Goal: Task Accomplishment & Management: Complete application form

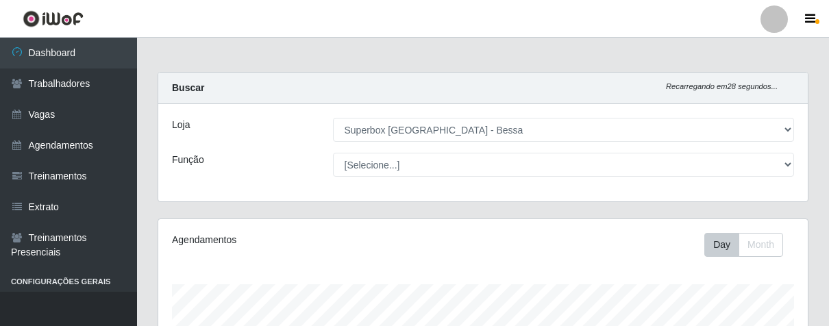
select select "206"
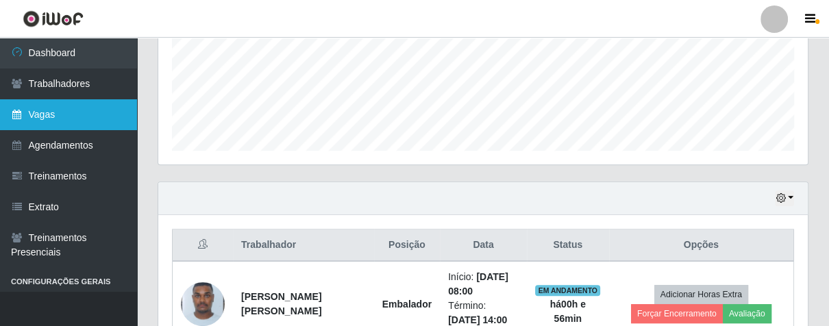
scroll to position [284, 649]
click at [58, 112] on link "Vagas" at bounding box center [68, 114] width 137 height 31
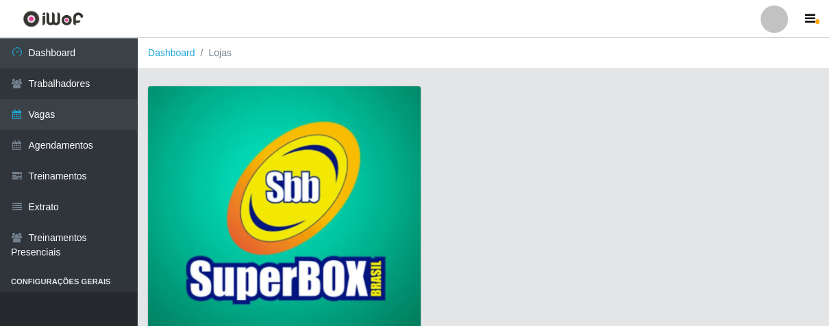
click at [236, 113] on img at bounding box center [284, 210] width 273 height 248
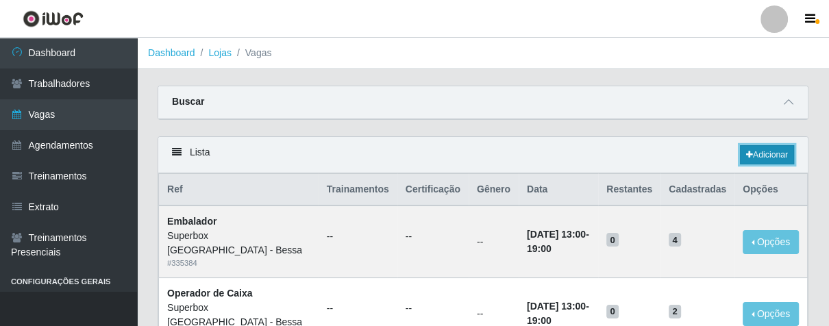
click at [779, 146] on link "Adicionar" at bounding box center [767, 154] width 54 height 19
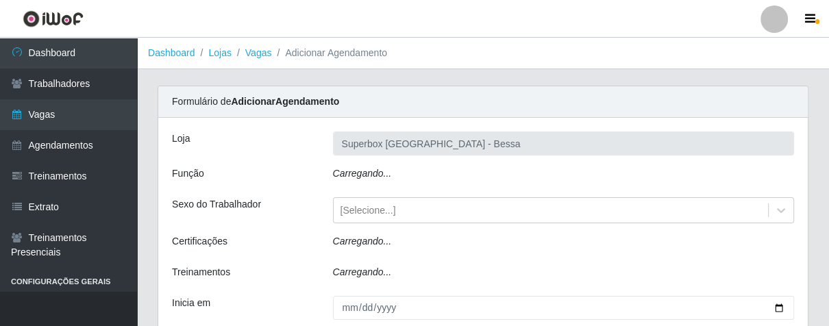
type input "Superbox [GEOGRAPHIC_DATA] - Bessa"
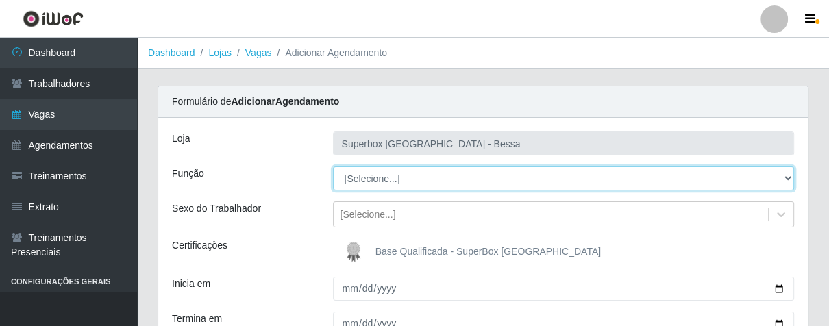
click at [784, 179] on select "[Selecione...] ASG ASG + ASG ++ Embalador Embalador + Embalador ++ Operador de …" at bounding box center [564, 178] width 462 height 24
select select "1"
click at [333, 166] on select "[Selecione...] ASG ASG + ASG ++ Embalador Embalador + Embalador ++ Operador de …" at bounding box center [564, 178] width 462 height 24
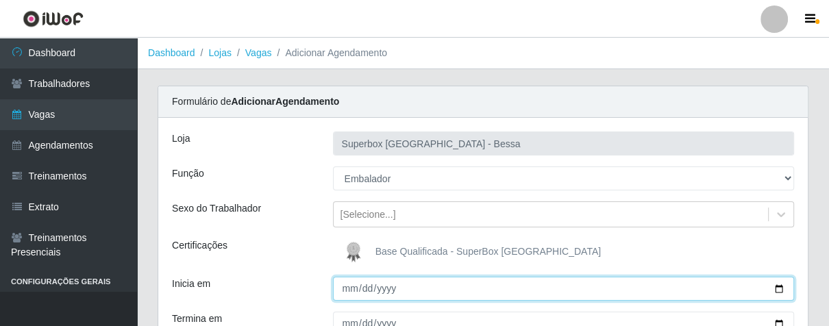
click at [356, 289] on input "Inicia em" at bounding box center [564, 289] width 462 height 24
type input "[DATE]"
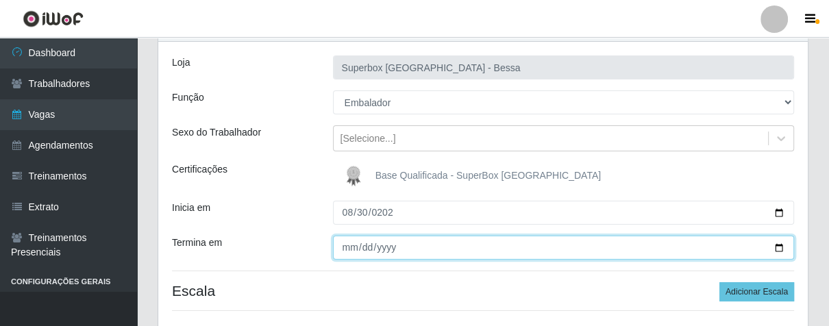
click at [340, 251] on input "Termina em" at bounding box center [564, 248] width 462 height 24
type input "[DATE]"
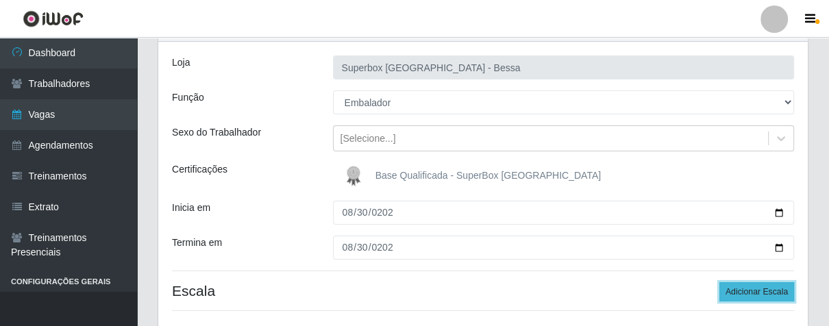
click at [749, 287] on button "Adicionar Escala" at bounding box center [756, 291] width 75 height 19
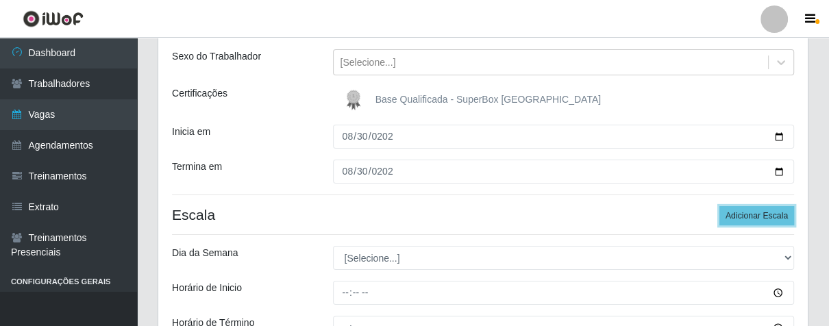
scroll to position [228, 0]
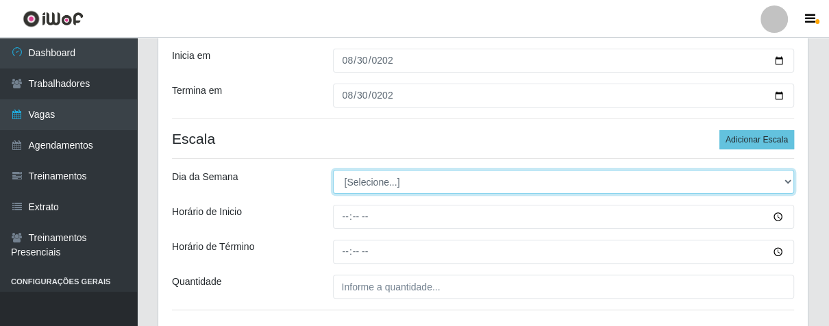
click at [787, 177] on select "[Selecione...] Segunda Terça Quarta Quinta Sexta Sábado Domingo" at bounding box center [564, 182] width 462 height 24
select select "6"
click at [333, 170] on select "[Selecione...] Segunda Terça Quarta Quinta Sexta Sábado Domingo" at bounding box center [564, 182] width 462 height 24
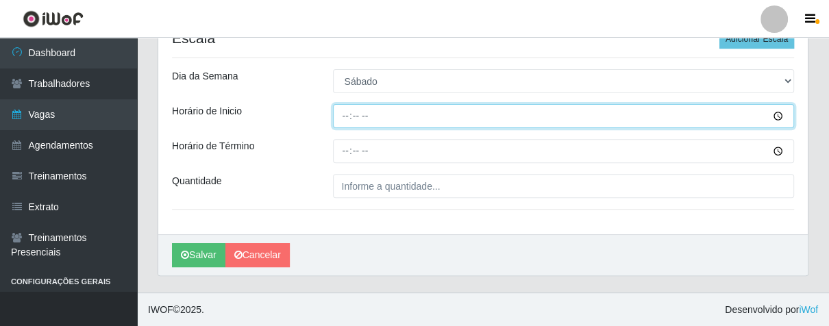
click at [337, 114] on input "Horário de Inicio" at bounding box center [564, 116] width 462 height 24
type input "08:00"
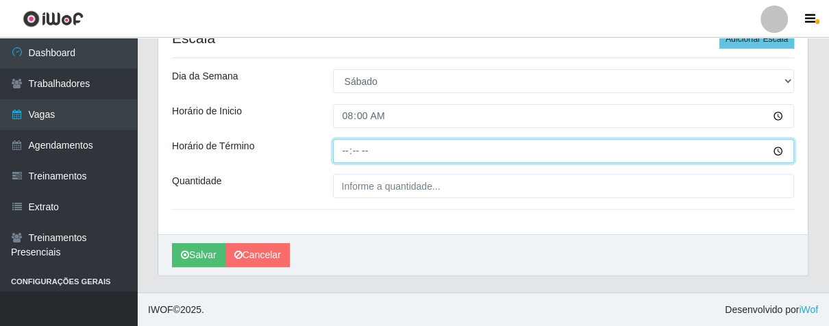
click at [339, 154] on input "Horário de Término" at bounding box center [564, 151] width 462 height 24
type input "14:00"
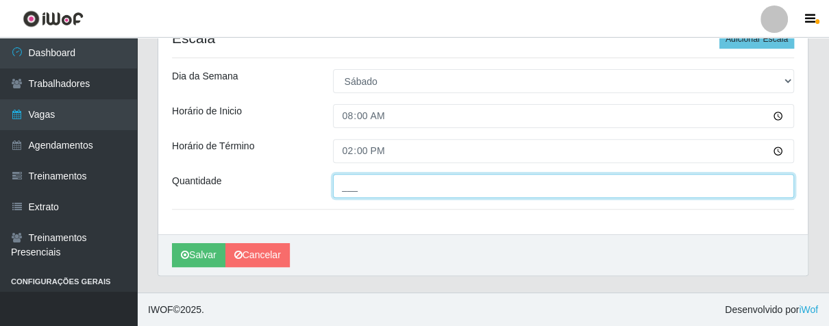
click at [373, 190] on input "___" at bounding box center [564, 186] width 462 height 24
type input "01_"
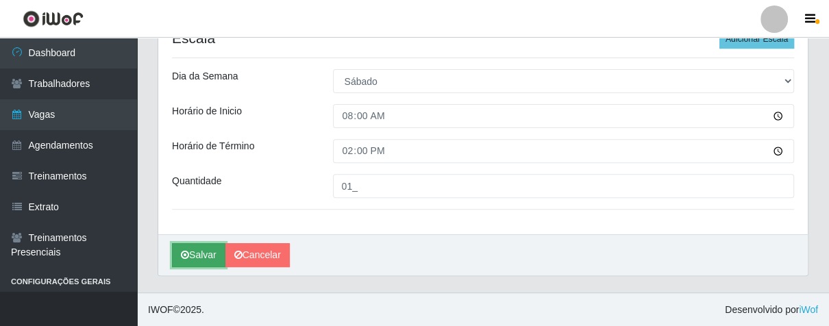
click at [199, 251] on button "Salvar" at bounding box center [198, 255] width 53 height 24
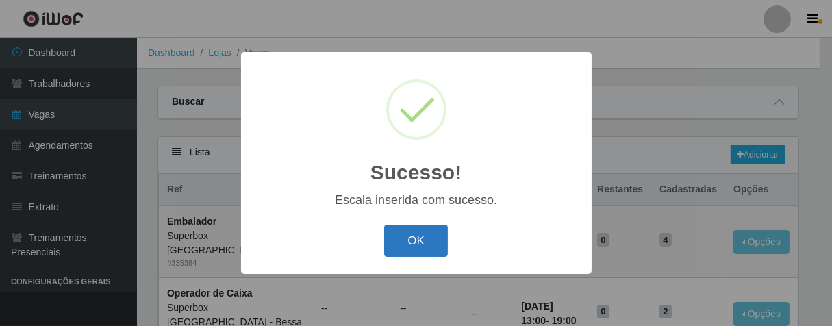
click at [417, 234] on button "OK" at bounding box center [416, 241] width 64 height 32
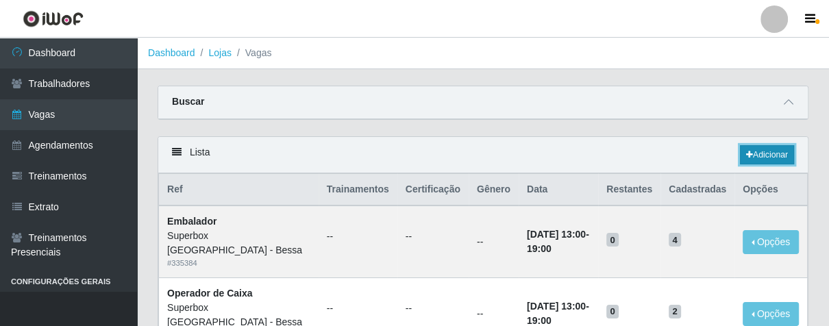
click at [753, 152] on link "Adicionar" at bounding box center [767, 154] width 54 height 19
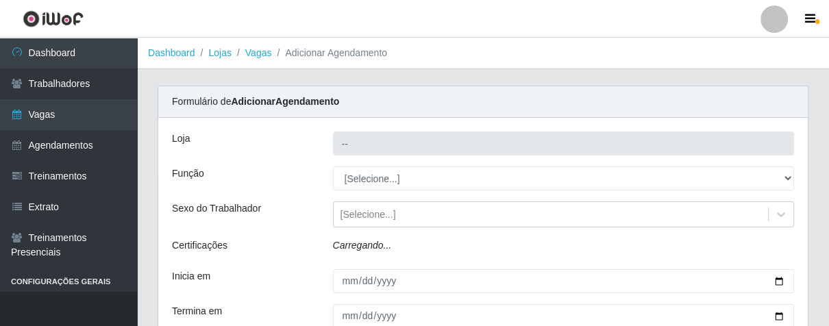
type input "Superbox [GEOGRAPHIC_DATA] - Bessa"
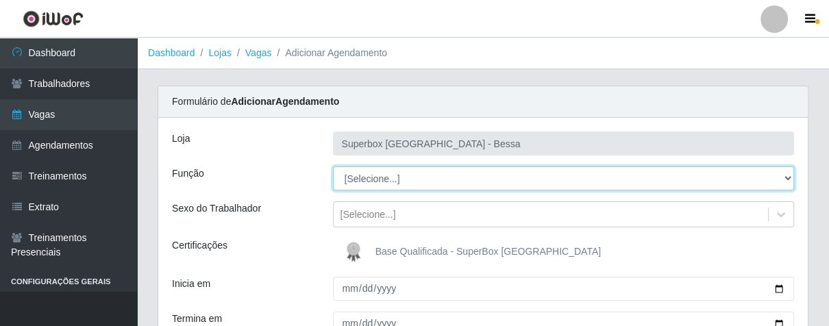
click at [786, 174] on select "[Selecione...] ASG ASG + ASG ++ Embalador Embalador + Embalador ++ Operador de …" at bounding box center [564, 178] width 462 height 24
select select "1"
click at [333, 166] on select "[Selecione...] ASG ASG + ASG ++ Embalador Embalador + Embalador ++ Operador de …" at bounding box center [564, 178] width 462 height 24
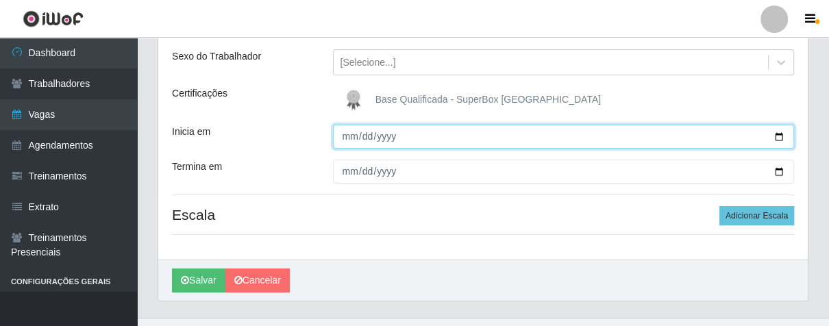
click at [348, 139] on input "Inicia em" at bounding box center [564, 137] width 462 height 24
type input "[DATE]"
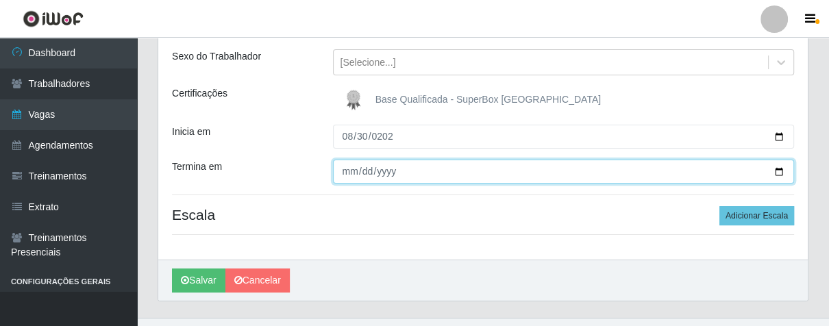
click at [344, 173] on input "Termina em" at bounding box center [564, 172] width 462 height 24
type input "[DATE]"
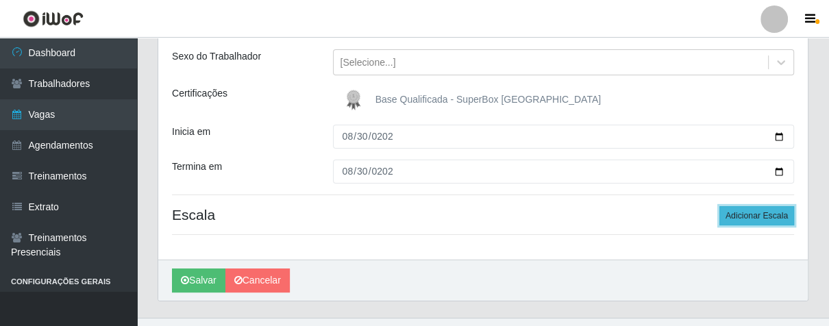
click at [747, 213] on button "Adicionar Escala" at bounding box center [756, 215] width 75 height 19
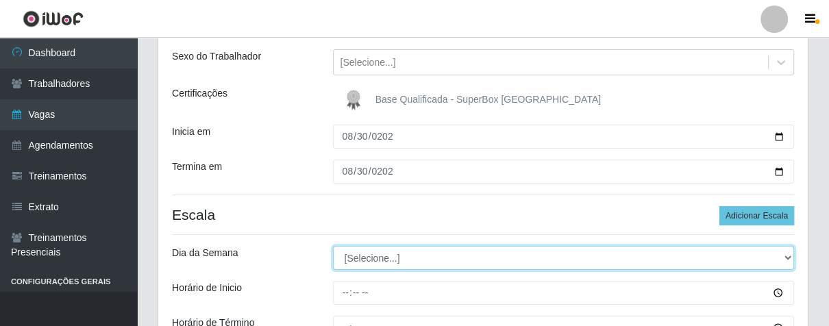
click at [776, 260] on select "[Selecione...] Segunda Terça Quarta Quinta Sexta Sábado Domingo" at bounding box center [564, 258] width 462 height 24
select select "6"
click at [333, 246] on select "[Selecione...] Segunda Terça Quarta Quinta Sexta Sábado Domingo" at bounding box center [564, 258] width 462 height 24
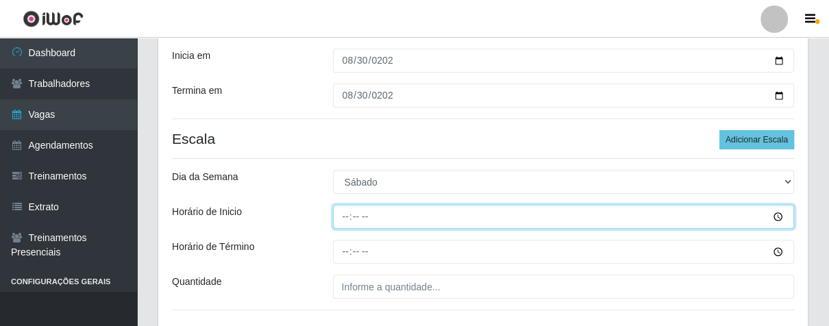
click at [340, 210] on input "Horário de Inicio" at bounding box center [564, 217] width 462 height 24
type input "16:00"
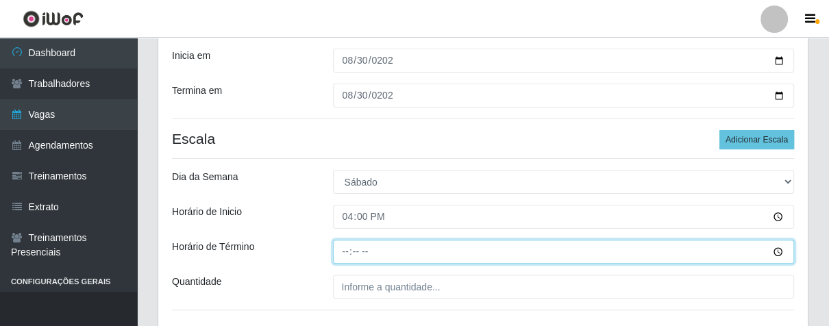
click at [343, 256] on input "Horário de Término" at bounding box center [564, 252] width 462 height 24
type input "21:00"
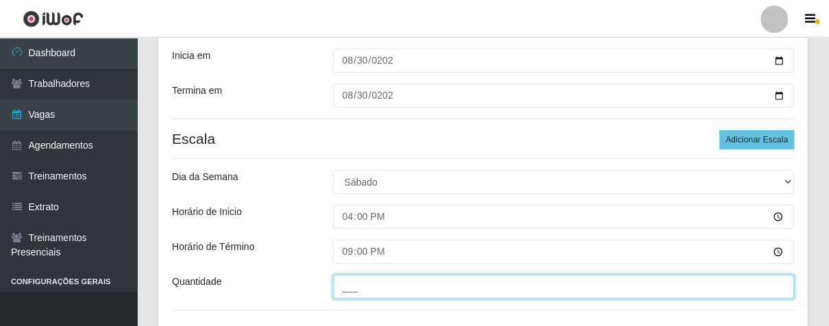
click at [378, 287] on input "___" at bounding box center [564, 287] width 462 height 24
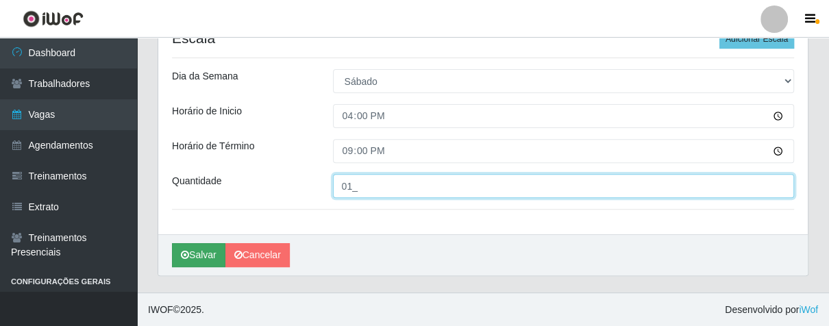
type input "01_"
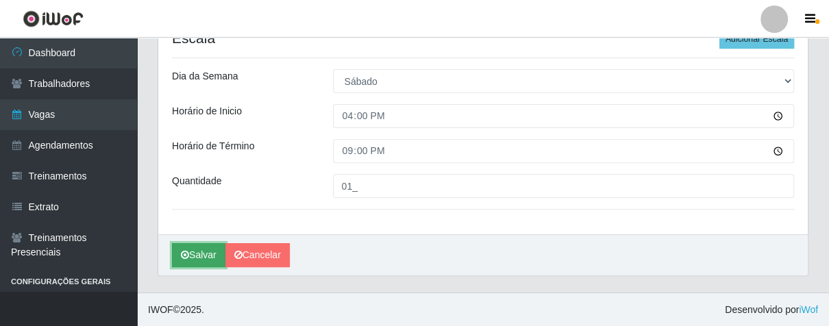
click at [205, 251] on button "Salvar" at bounding box center [198, 255] width 53 height 24
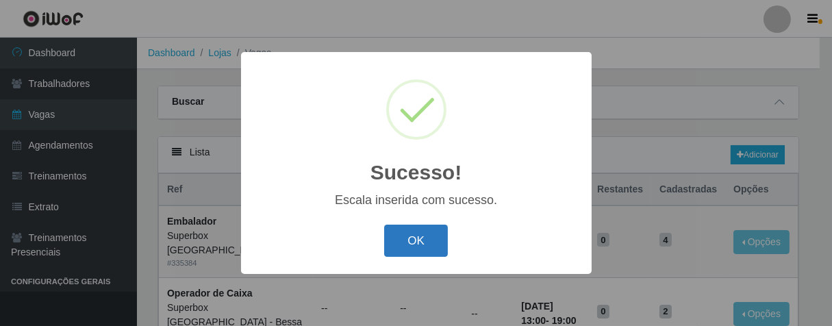
click at [423, 234] on button "OK" at bounding box center [416, 241] width 64 height 32
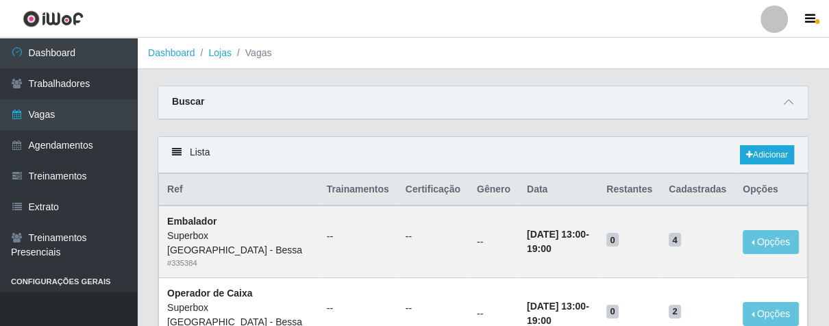
scroll to position [228, 0]
